Goal: Use online tool/utility: Utilize a website feature to perform a specific function

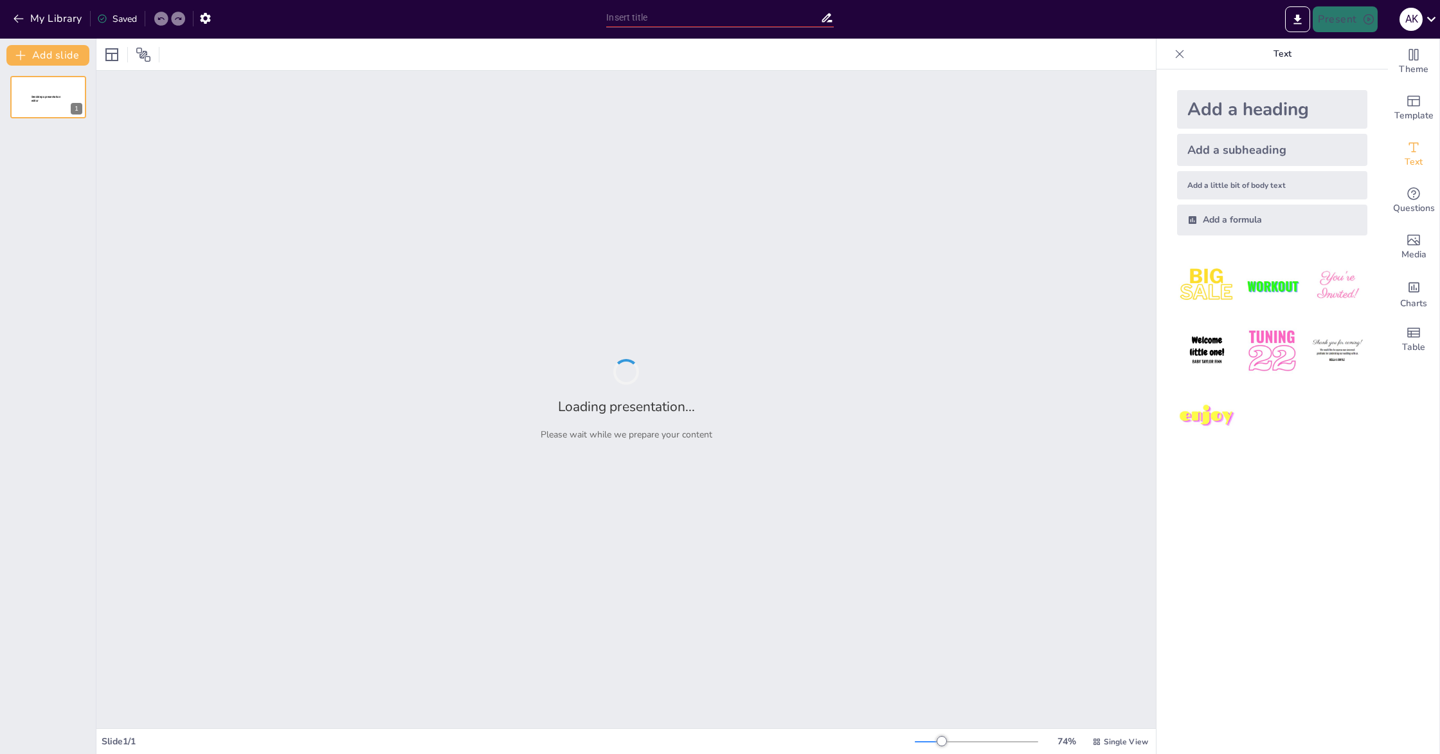
type input "Imported paris_sendsteps.pptx"
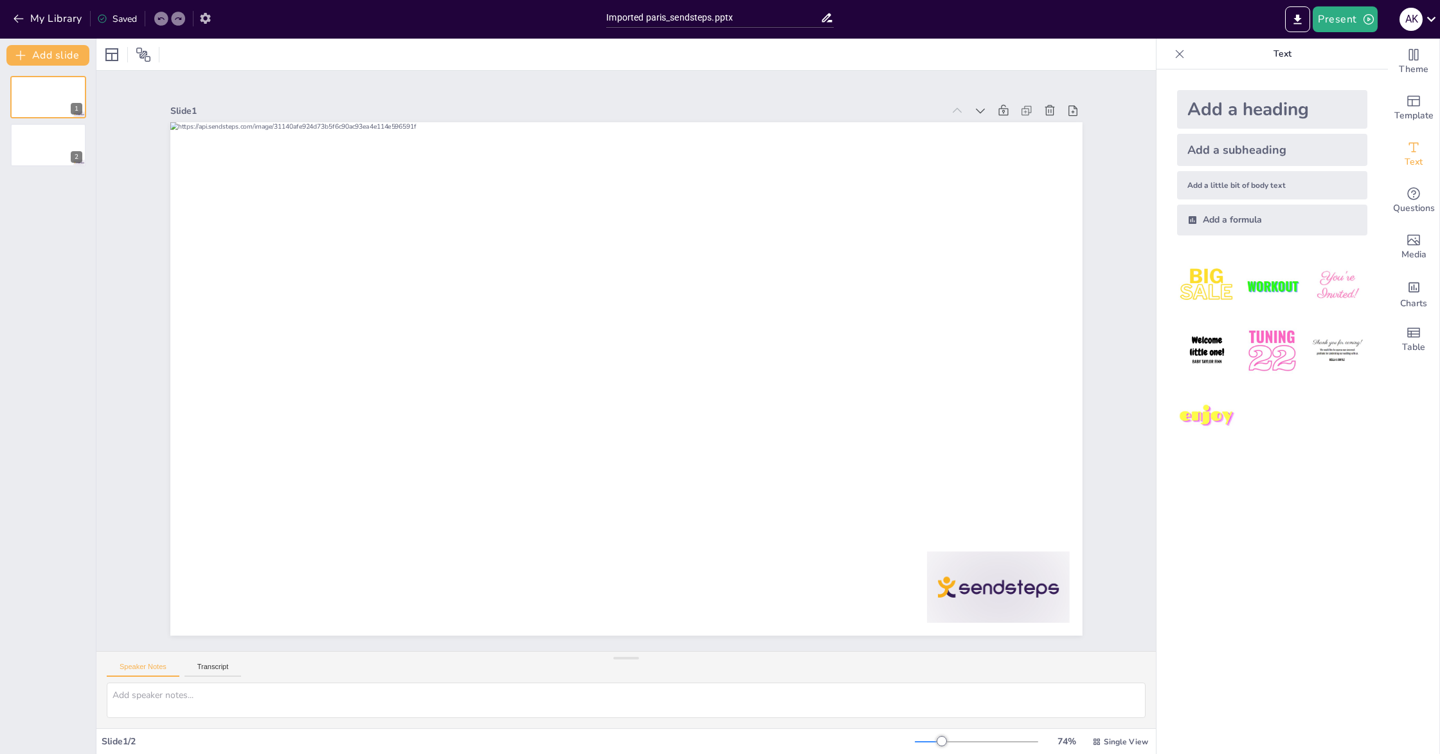
click at [205, 17] on icon "button" at bounding box center [206, 19] width 14 height 14
click at [20, 19] on icon "button" at bounding box center [19, 19] width 10 height 8
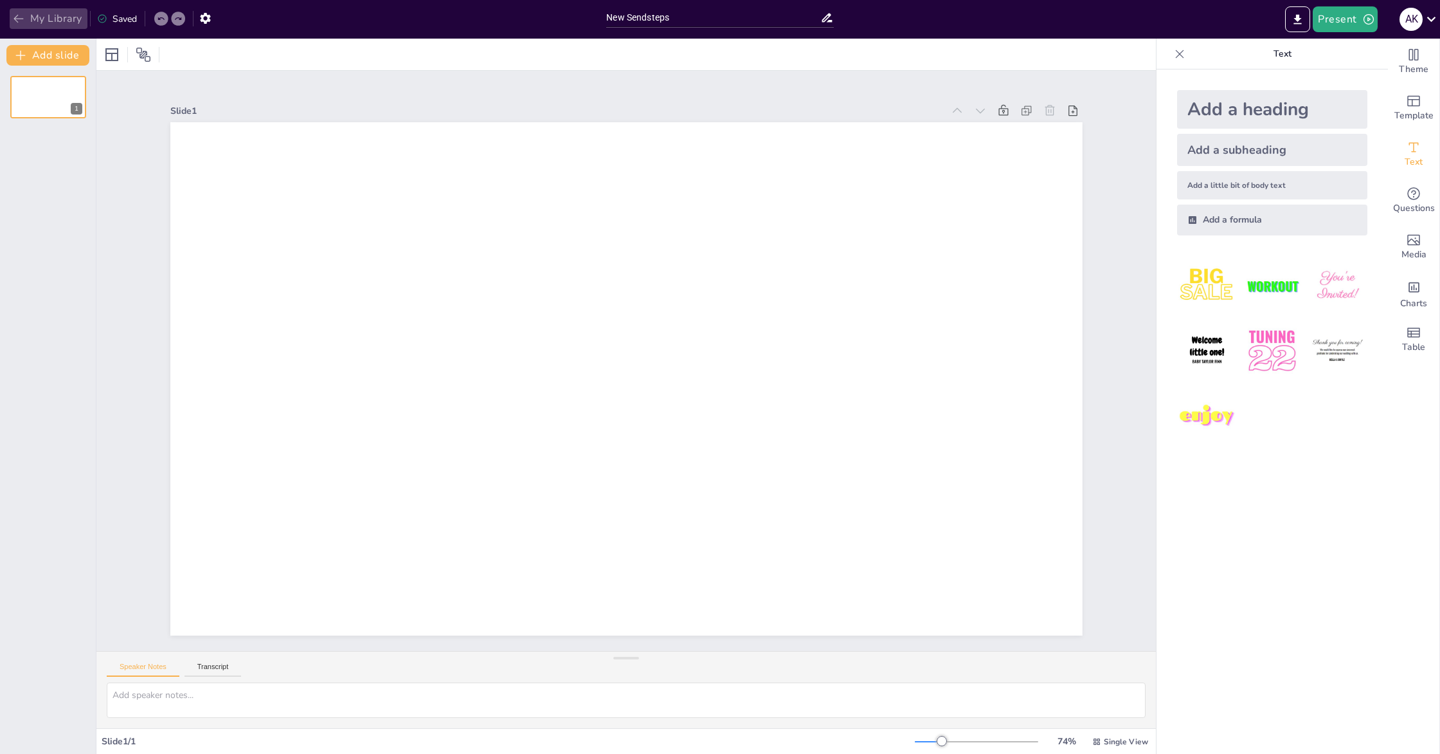
click at [10, 16] on button "My Library" at bounding box center [49, 18] width 78 height 21
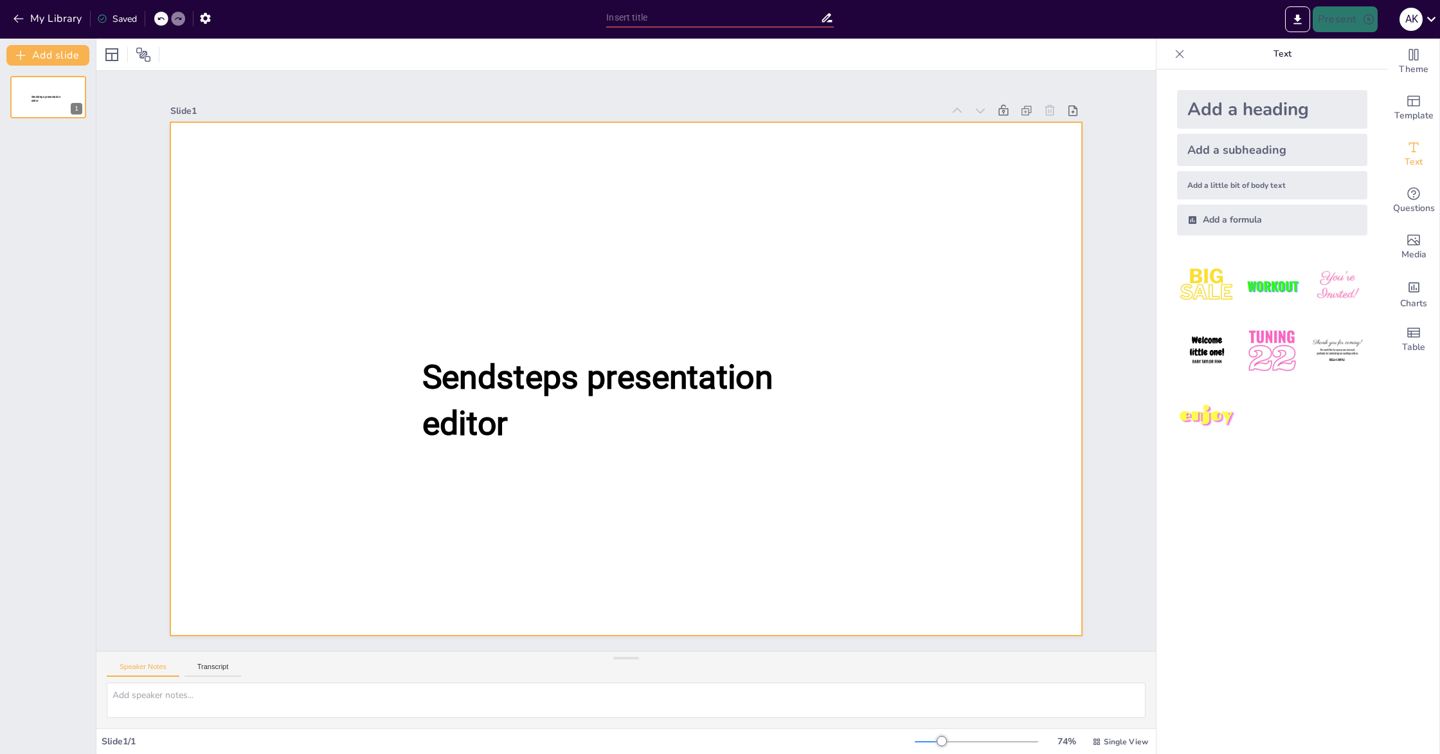
type input "Imported paris_sendsteps.pptx"
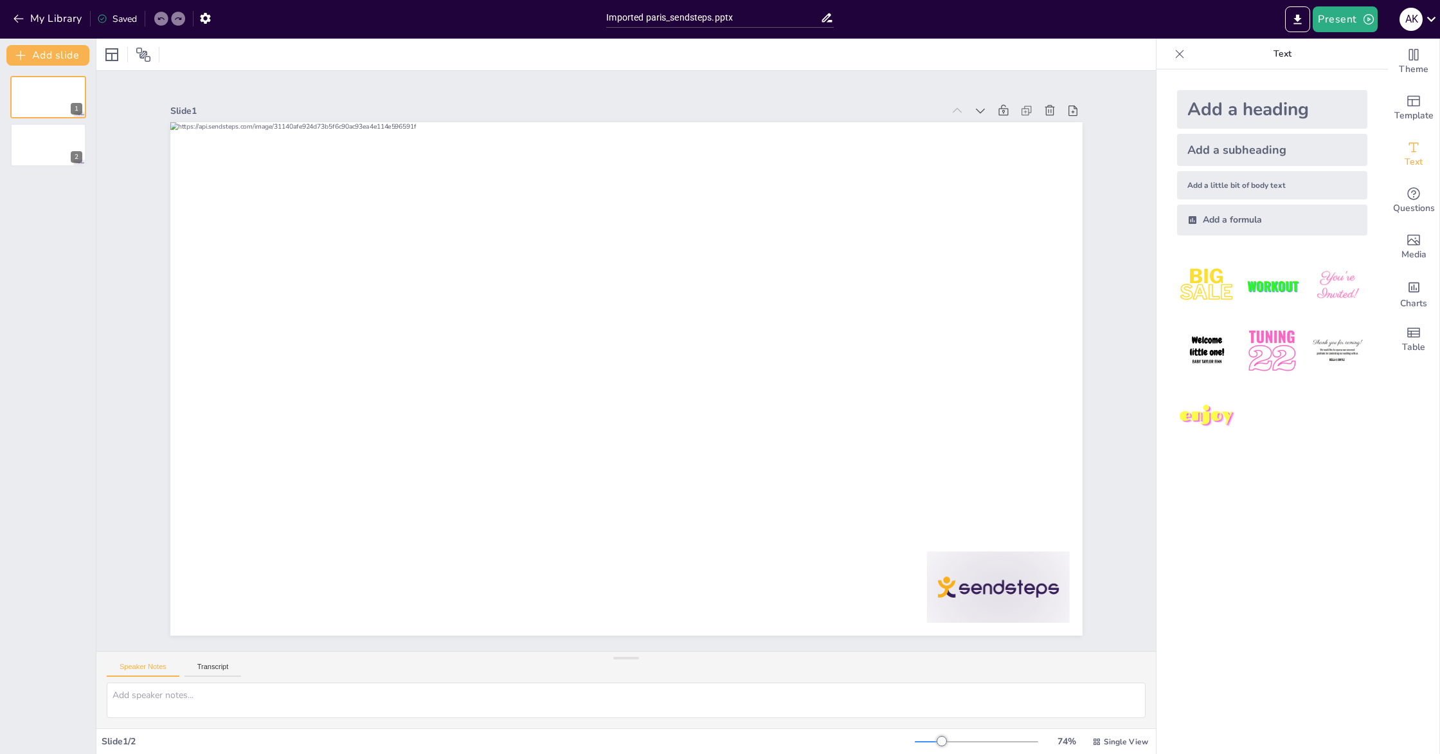
click at [5, 23] on div "My Library Saved" at bounding box center [108, 17] width 217 height 23
click at [11, 19] on button "My Library" at bounding box center [49, 18] width 78 height 21
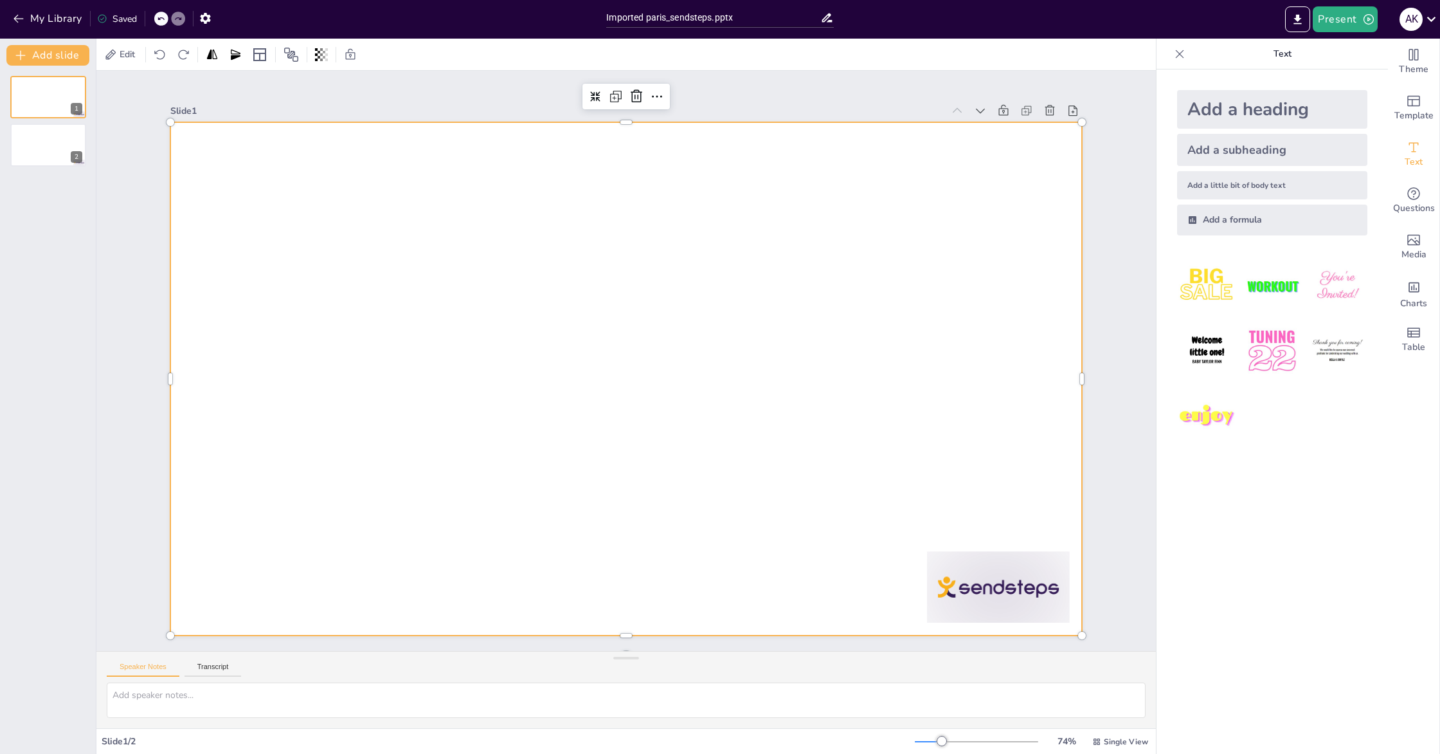
click at [629, 433] on div at bounding box center [626, 378] width 912 height 513
click at [39, 166] on div "2" at bounding box center [48, 145] width 77 height 44
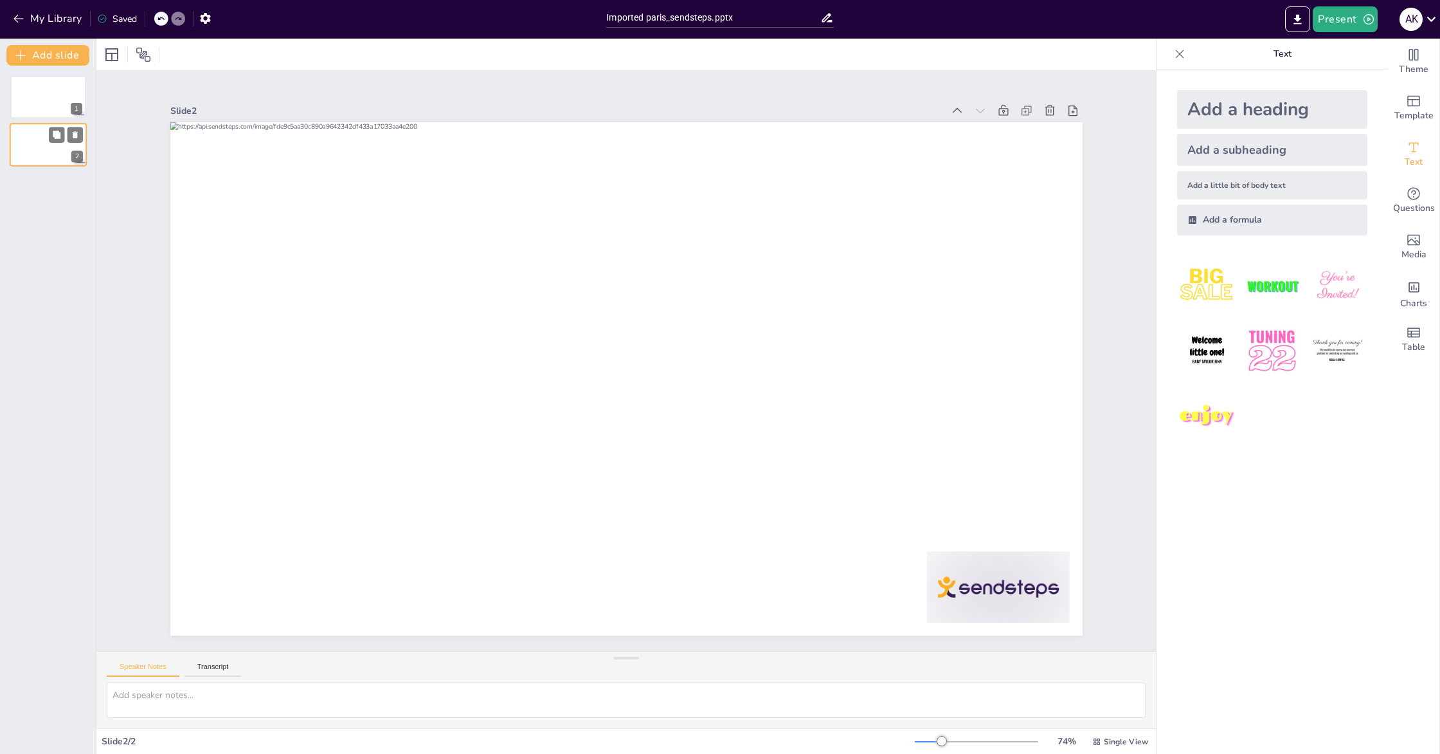
scroll to position [0, 0]
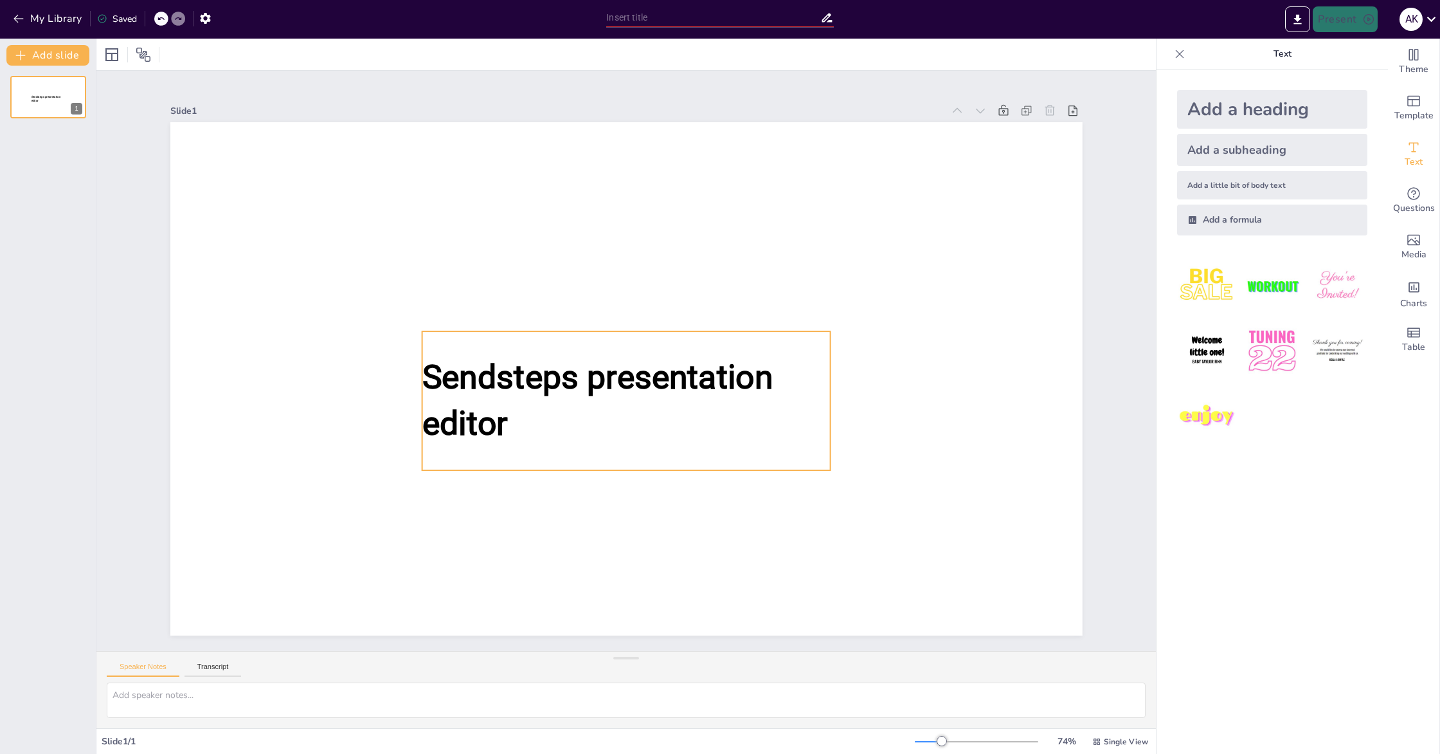
type input "Imported paris_sendsteps.pptx"
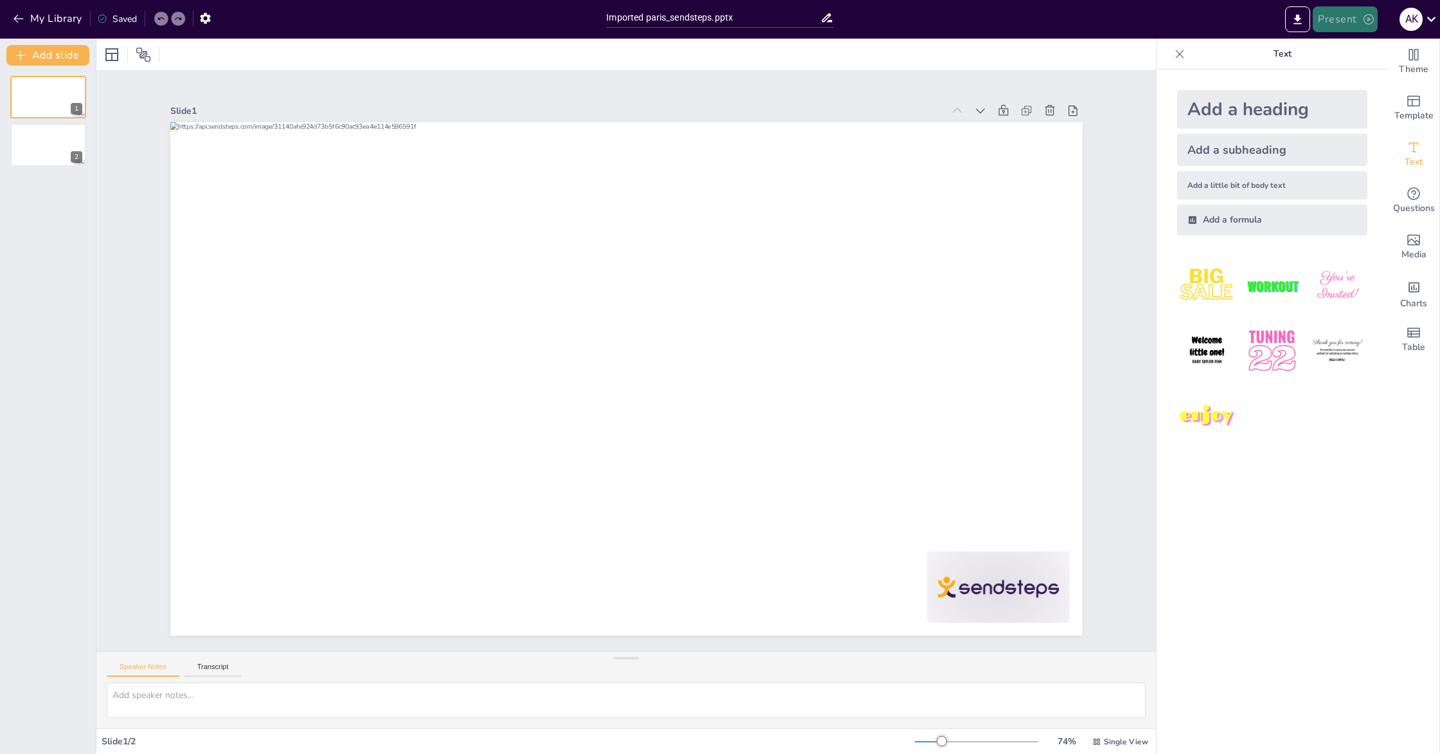
click at [1347, 31] on button "Present" at bounding box center [1345, 19] width 64 height 26
click at [1337, 51] on li "Preview presentation" at bounding box center [1364, 47] width 101 height 21
